Goal: Task Accomplishment & Management: Use online tool/utility

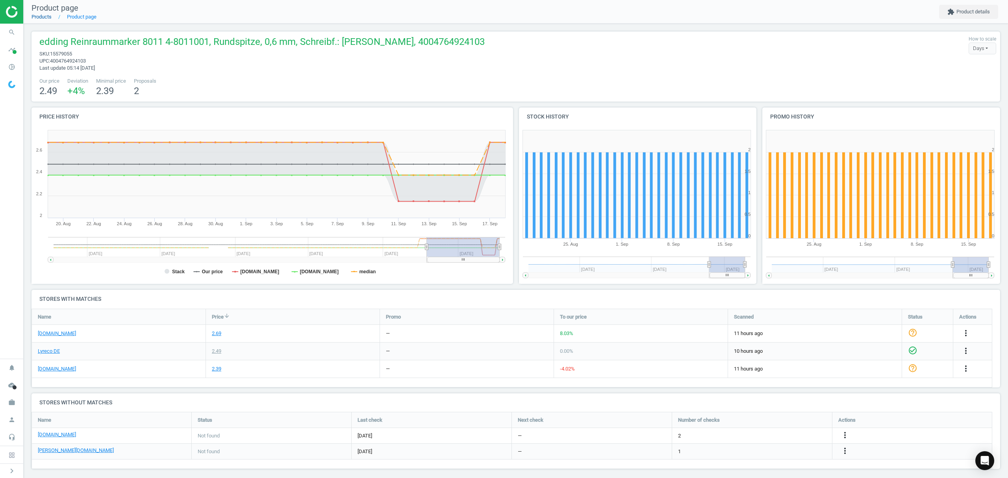
click at [46, 15] on link "Products" at bounding box center [41, 17] width 20 height 6
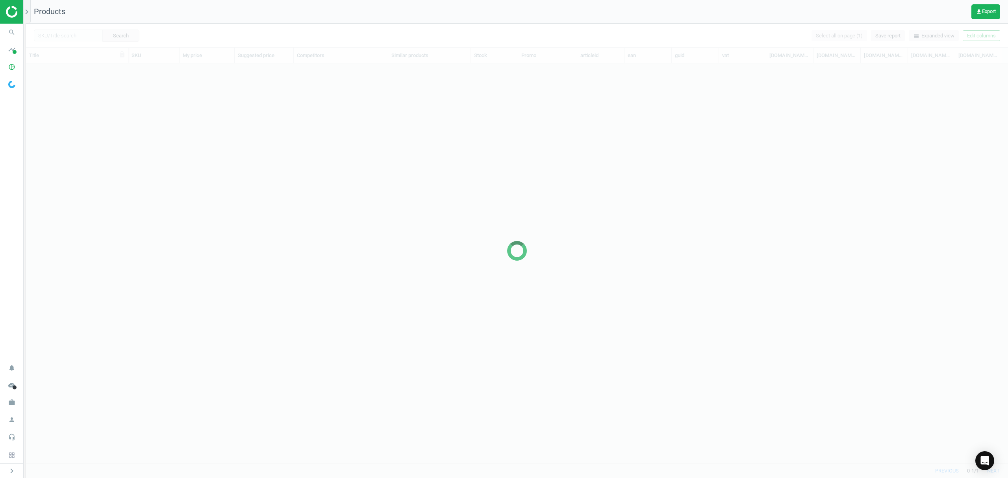
scroll to position [383, 973]
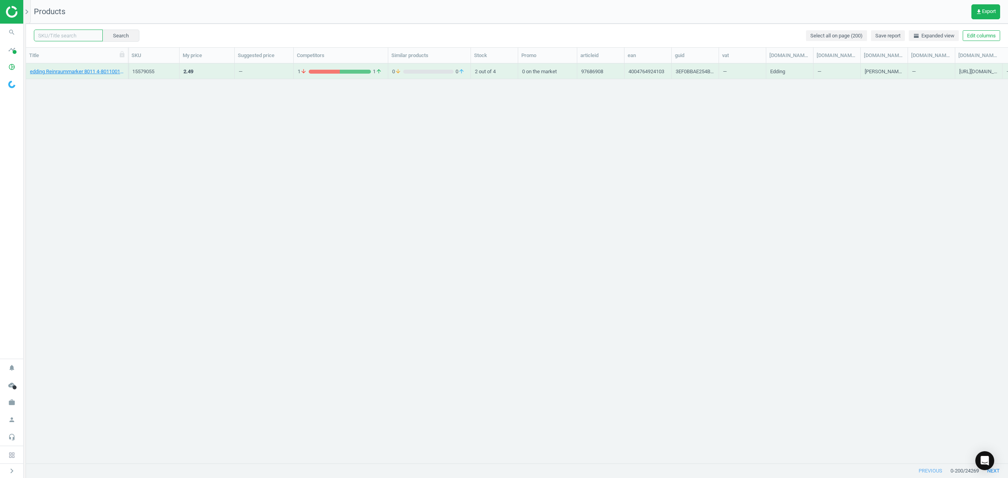
click at [65, 35] on input "text" at bounding box center [68, 36] width 69 height 12
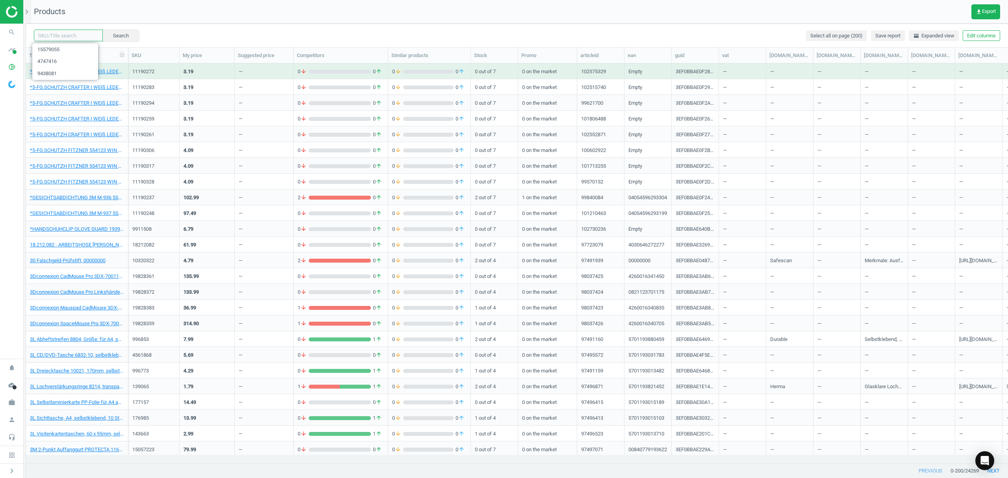
paste input "21301775"
type input "21301775"
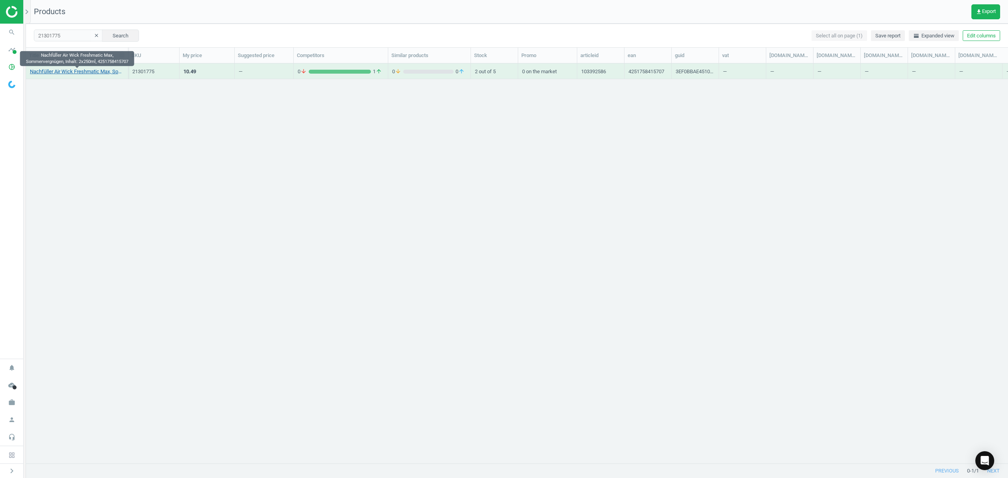
click at [92, 70] on link "Nachfüller Air Wick Freshmatic Max, Sommervergnügen, Inhalt: 2x250ml, 425175841…" at bounding box center [77, 71] width 94 height 7
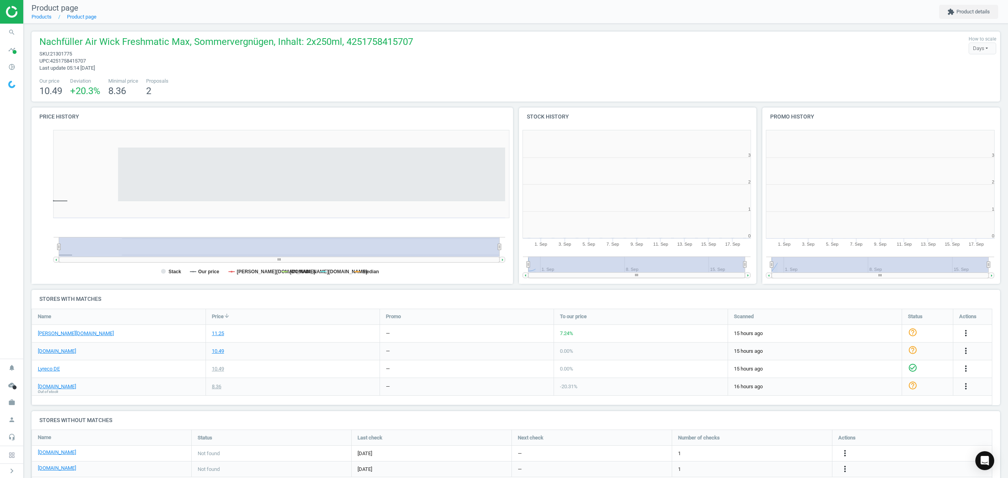
scroll to position [4, 4]
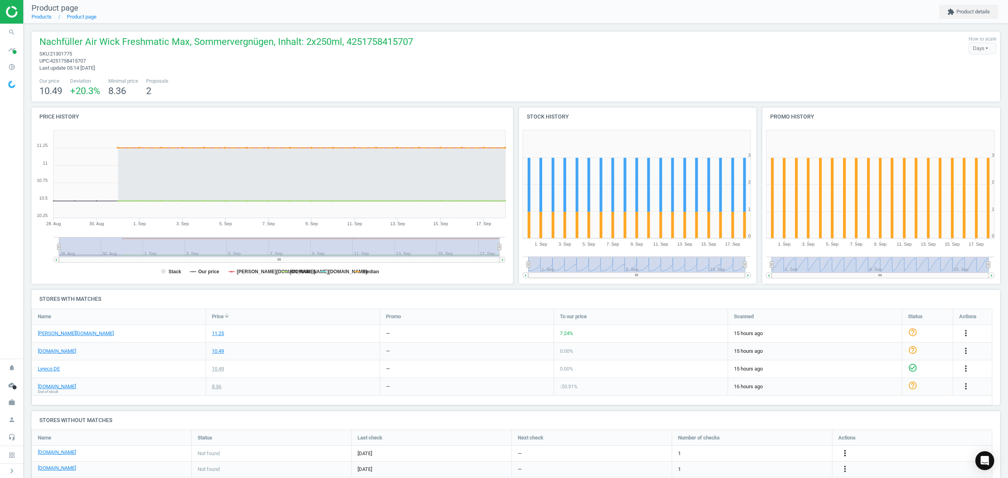
click at [846, 454] on icon "more_vert" at bounding box center [844, 452] width 9 height 9
click at [764, 454] on link "Edit URL/product option" at bounding box center [783, 453] width 108 height 12
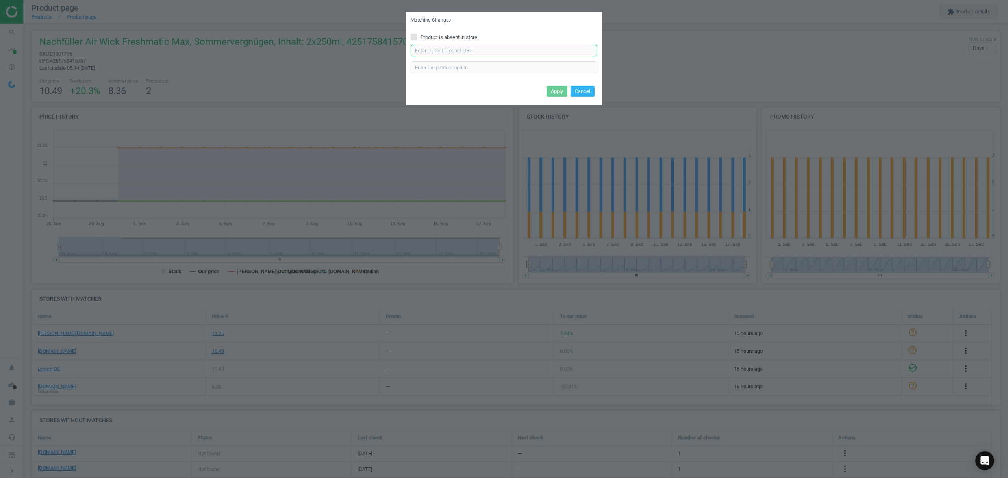
click at [459, 49] on input "text" at bounding box center [503, 51] width 187 height 12
paste input "https://www.bueromarkt-ag.de/raumduft_airwick_freshmatic_max_duo_2x_250ml,p-415…"
type input "https://www.bueromarkt-ag.de/raumduft_airwick_freshmatic_max_duo_2x_250ml,p-415…"
click at [549, 94] on button "Apply" at bounding box center [556, 91] width 21 height 11
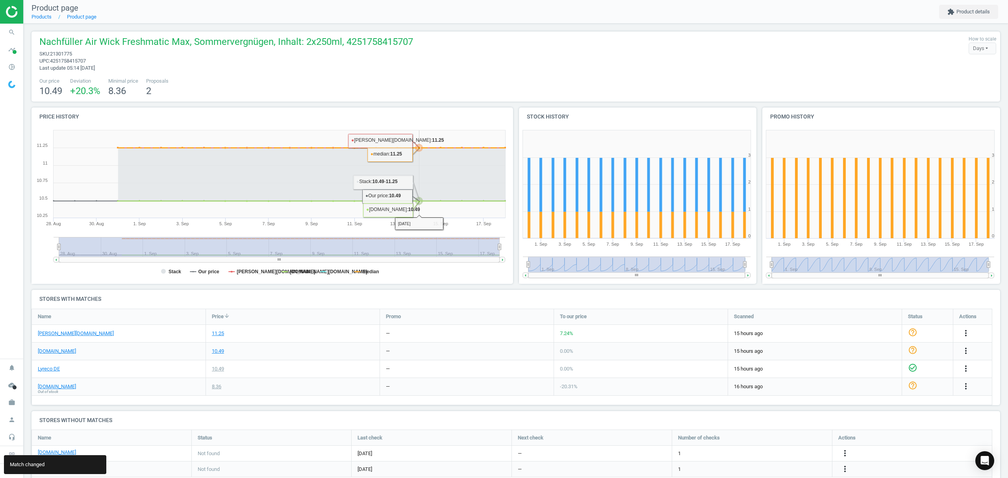
scroll to position [22, 0]
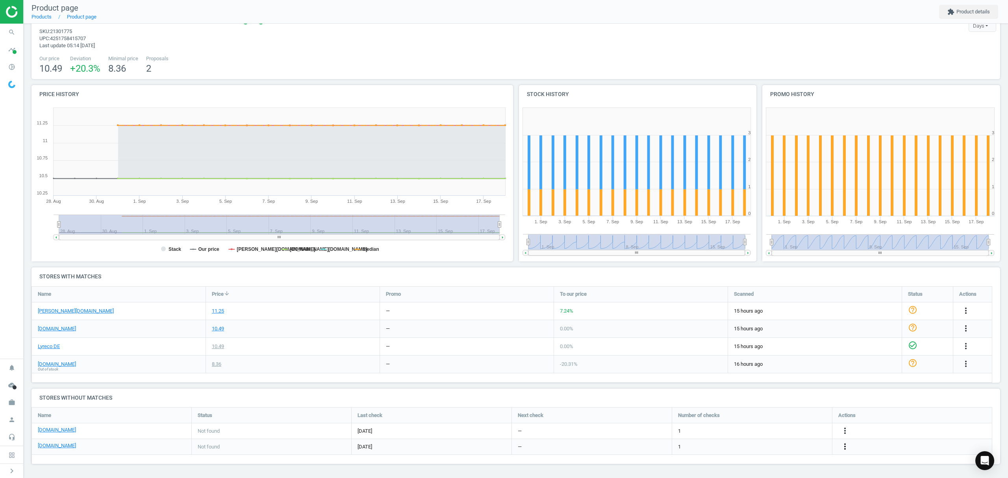
click at [846, 446] on icon "more_vert" at bounding box center [844, 446] width 9 height 9
click at [778, 443] on link "Edit URL/product option" at bounding box center [783, 447] width 108 height 12
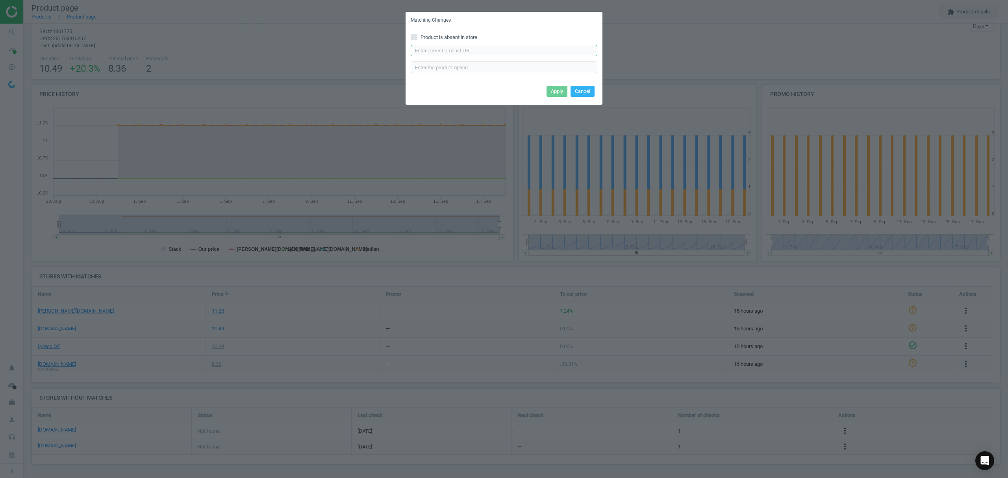
drag, startPoint x: 484, startPoint y: 48, endPoint x: 488, endPoint y: 54, distance: 7.4
click at [484, 48] on input "text" at bounding box center [503, 51] width 187 height 12
paste input "https://www.office-discount.de/airwick-sommervergnuegen-raumduft-nachfueller-37…"
type input "https://www.office-discount.de/airwick-sommervergnuegen-raumduft-nachfueller-37…"
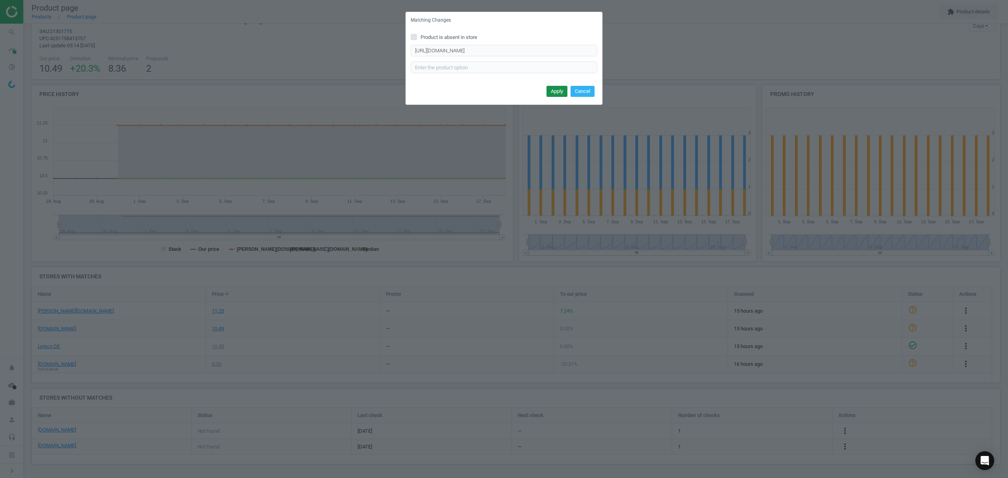
click at [560, 91] on button "Apply" at bounding box center [556, 91] width 21 height 11
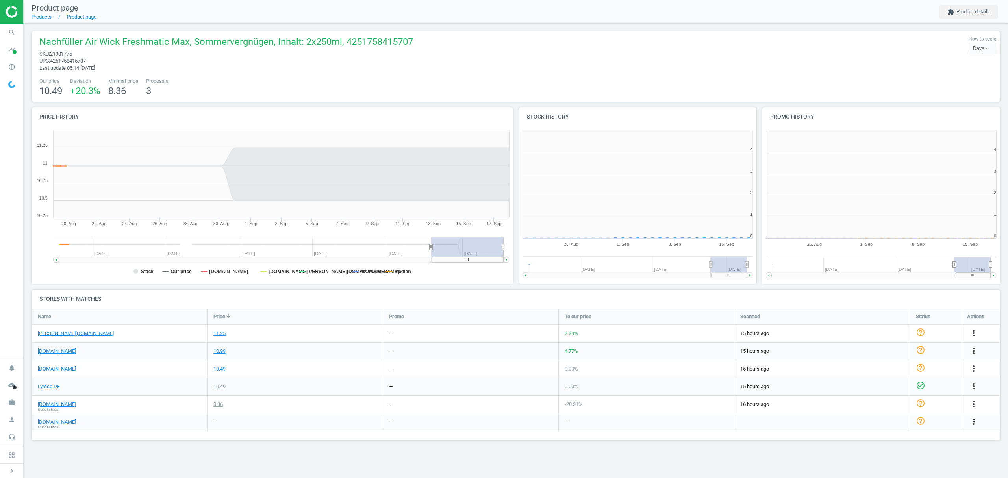
scroll to position [174, 253]
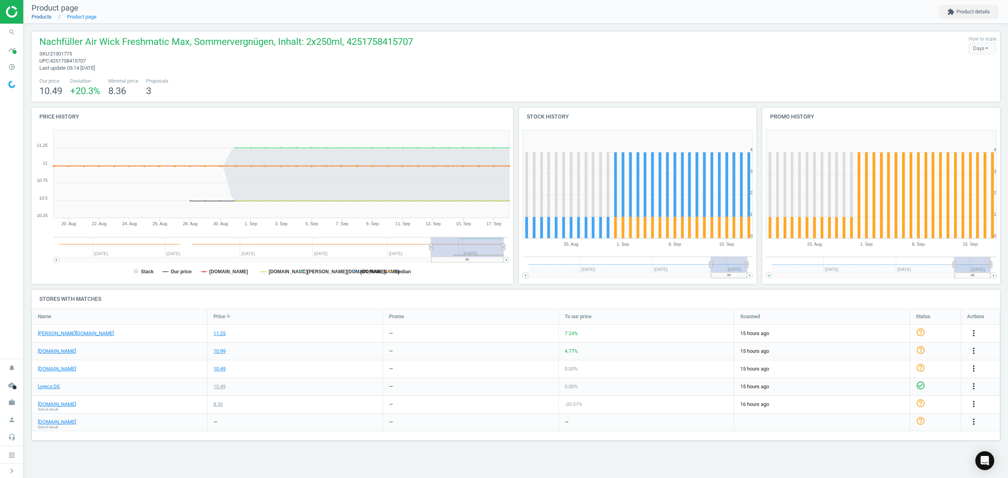
click at [45, 16] on link "Products" at bounding box center [41, 17] width 20 height 6
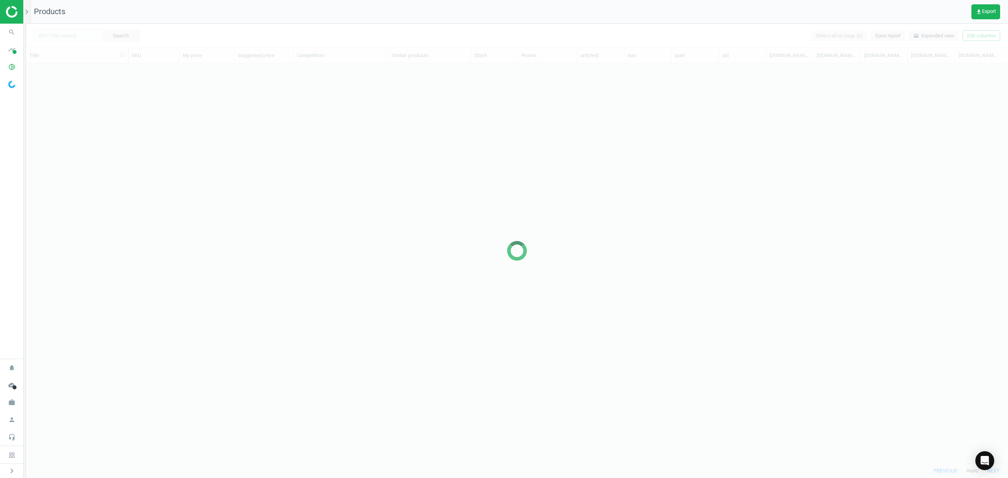
scroll to position [383, 973]
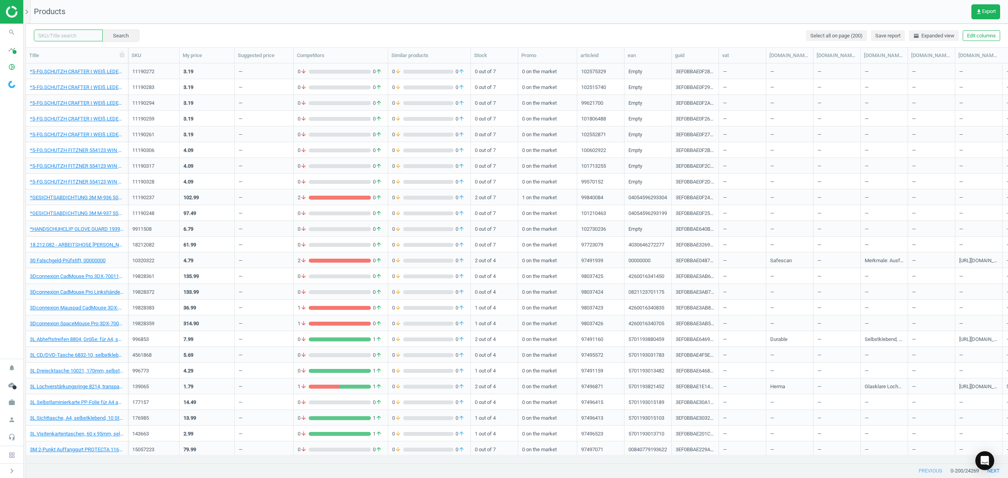
click at [79, 35] on input "text" at bounding box center [68, 36] width 69 height 12
paste input "21301764"
type input "21301764"
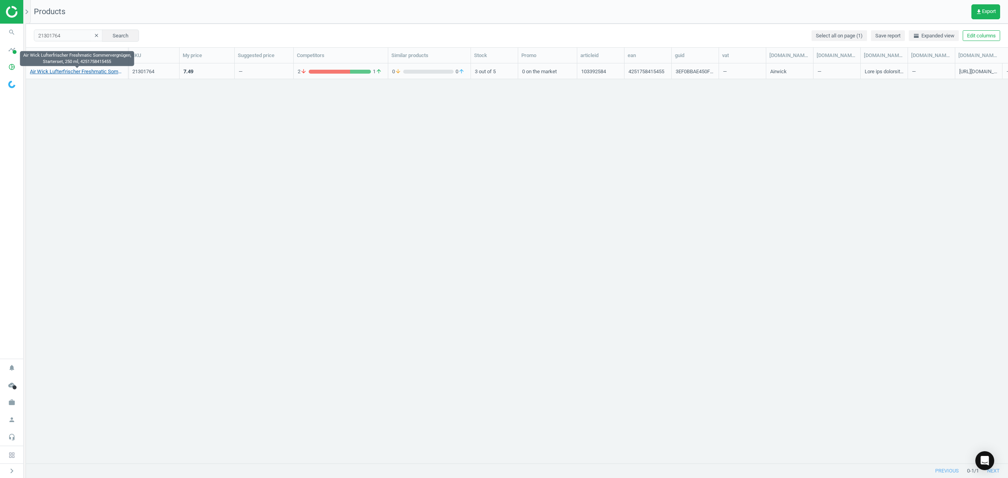
click at [69, 71] on link "Air Wick Lufterfrischer Freshmatic Sommervergnügen, Starterset, 250 ml, 4251758…" at bounding box center [77, 71] width 94 height 7
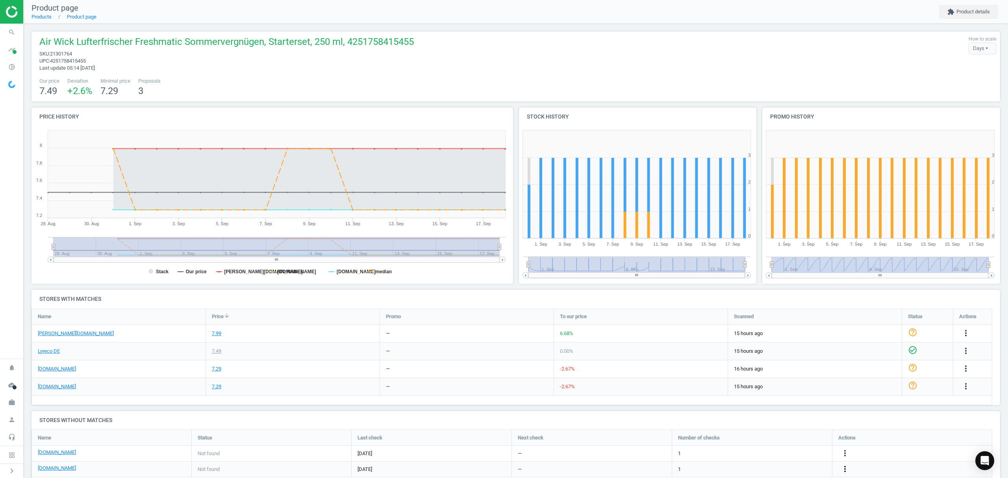
click at [844, 466] on icon "more_vert" at bounding box center [844, 468] width 9 height 9
click at [777, 459] on link "Edit URL/product option" at bounding box center [783, 459] width 108 height 12
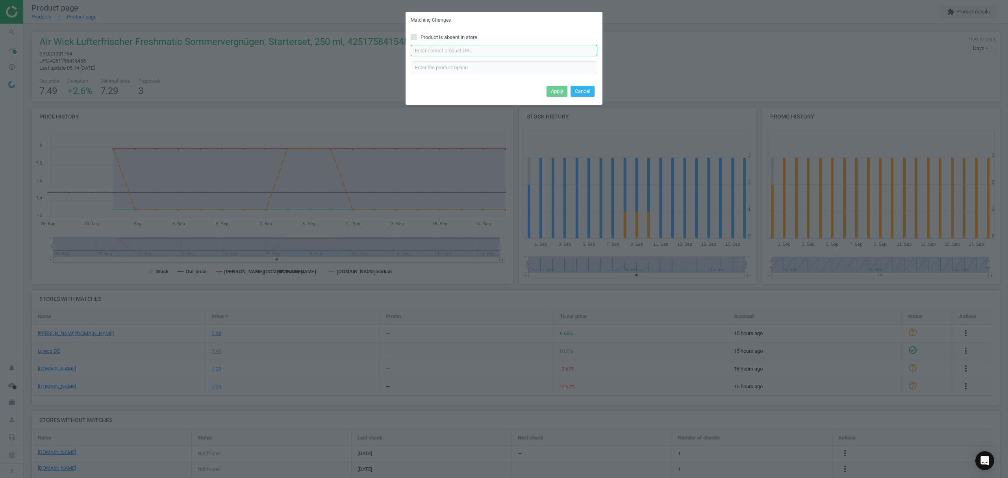
click at [456, 55] on input "text" at bounding box center [503, 51] width 187 height 12
paste input "https://www.office-discount.de/airwick-freshmatic-max-duftspender-372173"
type input "https://www.office-discount.de/airwick-freshmatic-max-duftspender-372173"
click at [559, 89] on button "Apply" at bounding box center [556, 91] width 21 height 11
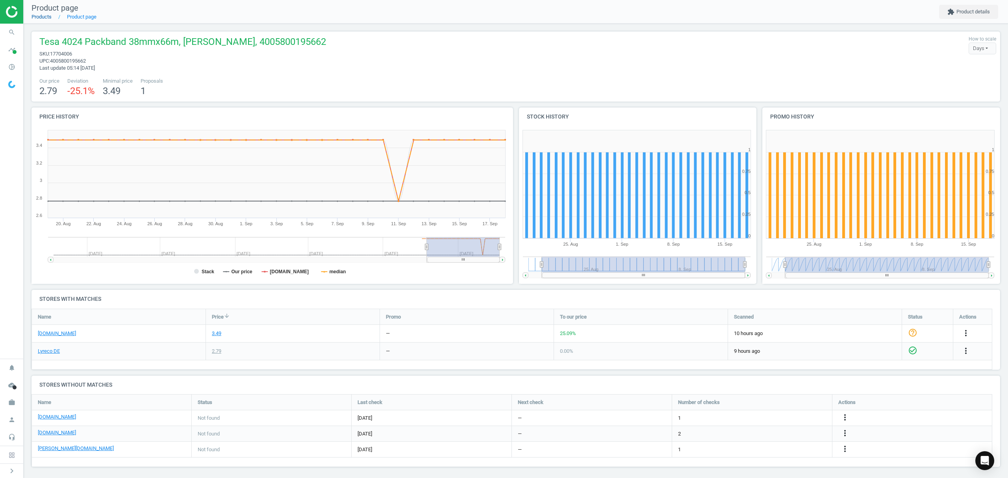
click at [38, 18] on link "Products" at bounding box center [41, 17] width 20 height 6
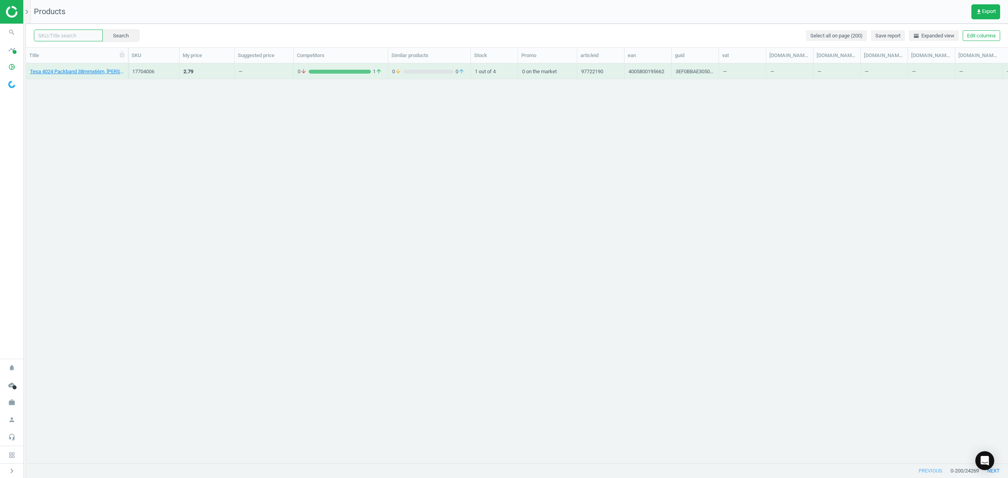
click at [67, 37] on input "text" at bounding box center [68, 36] width 69 height 12
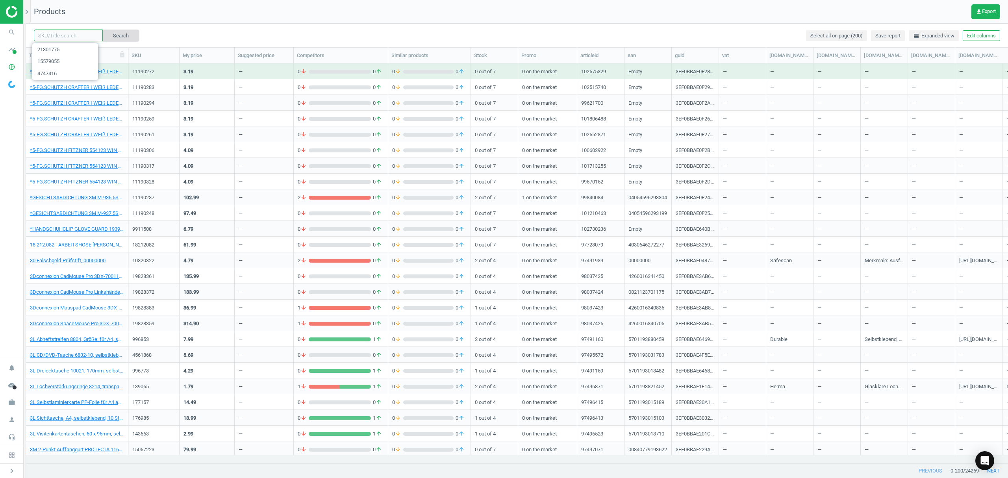
paste input "21301786"
type input "21301786"
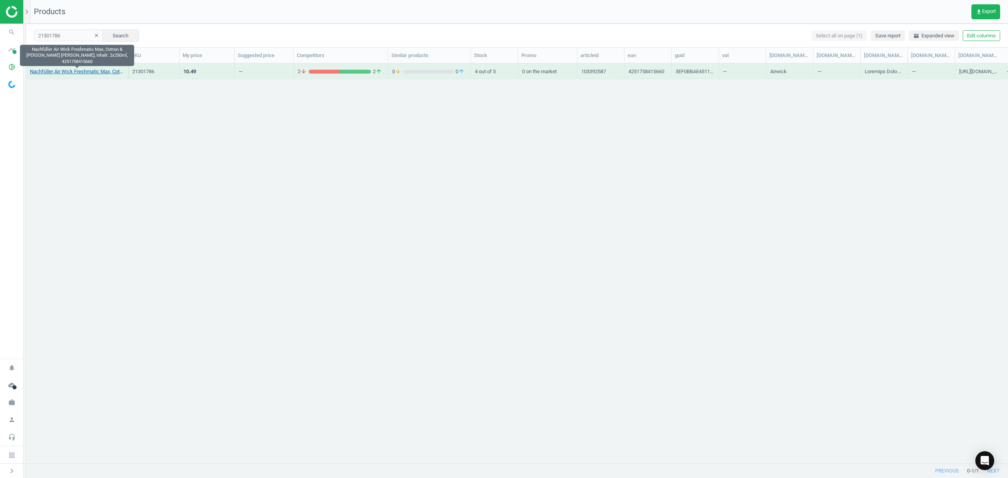
click at [82, 70] on link "Nachfüller Air Wick Freshmatic Max, Cotton & [PERSON_NAME] [PERSON_NAME], Inhal…" at bounding box center [77, 71] width 94 height 7
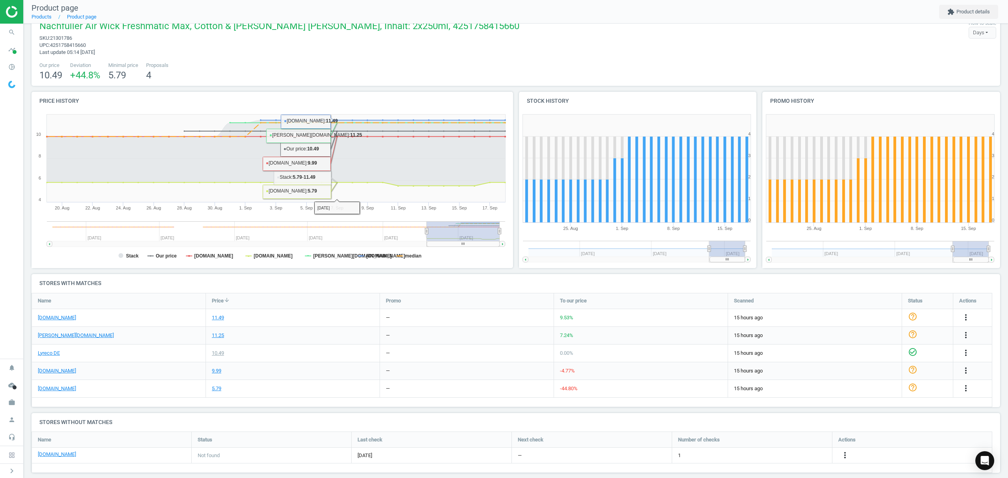
scroll to position [24, 0]
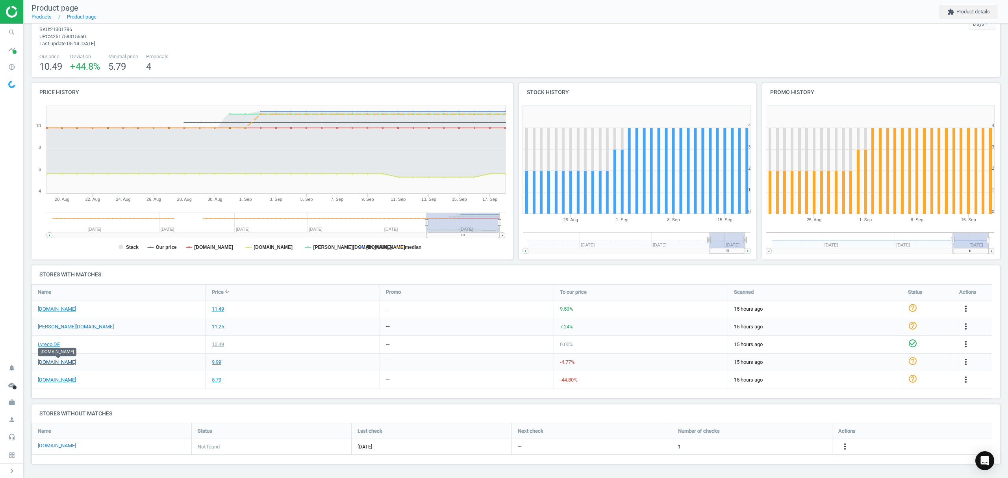
click at [57, 360] on link "[DOMAIN_NAME]" at bounding box center [57, 362] width 38 height 7
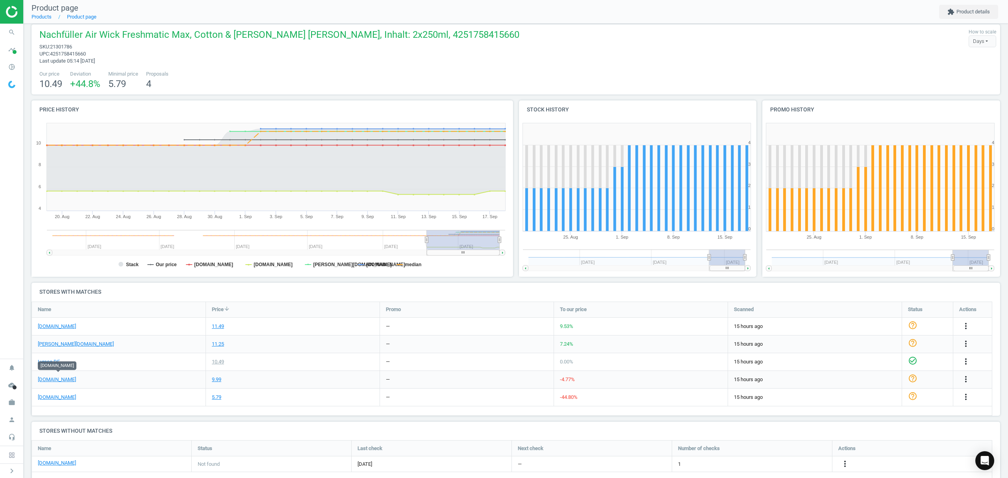
scroll to position [0, 0]
